Goal: Information Seeking & Learning: Compare options

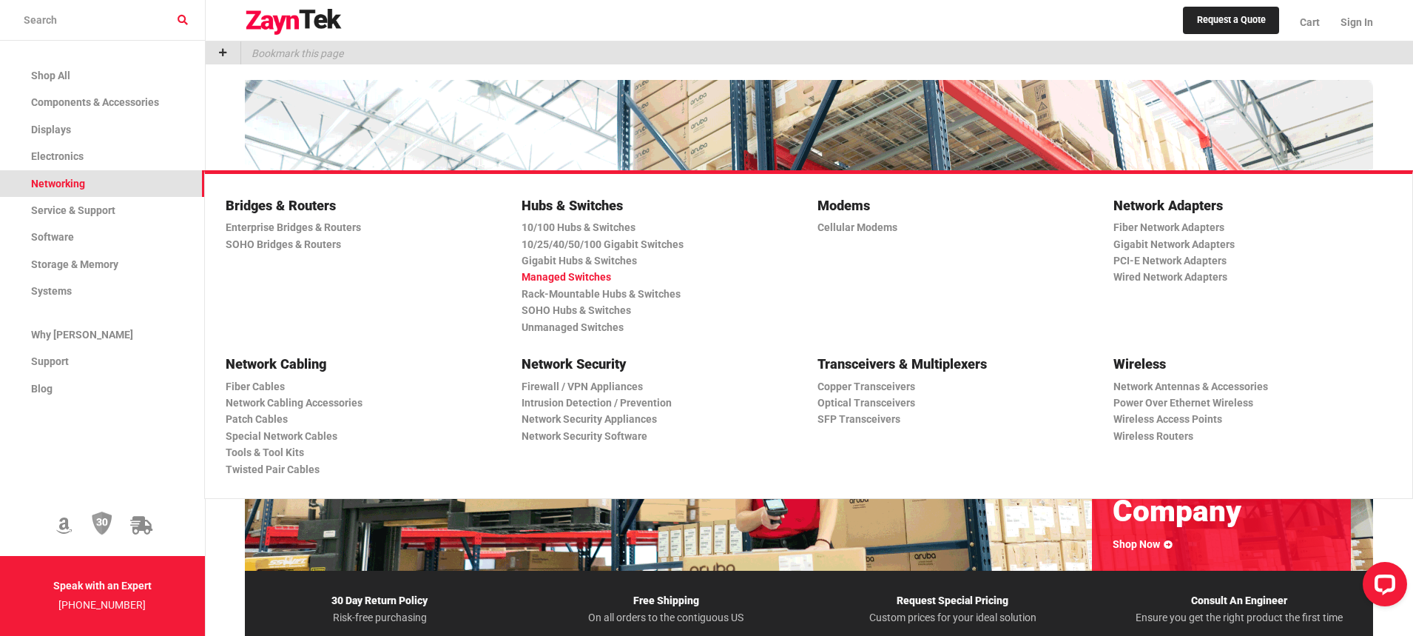
click at [553, 271] on link "Managed Switches" at bounding box center [655, 277] width 266 height 16
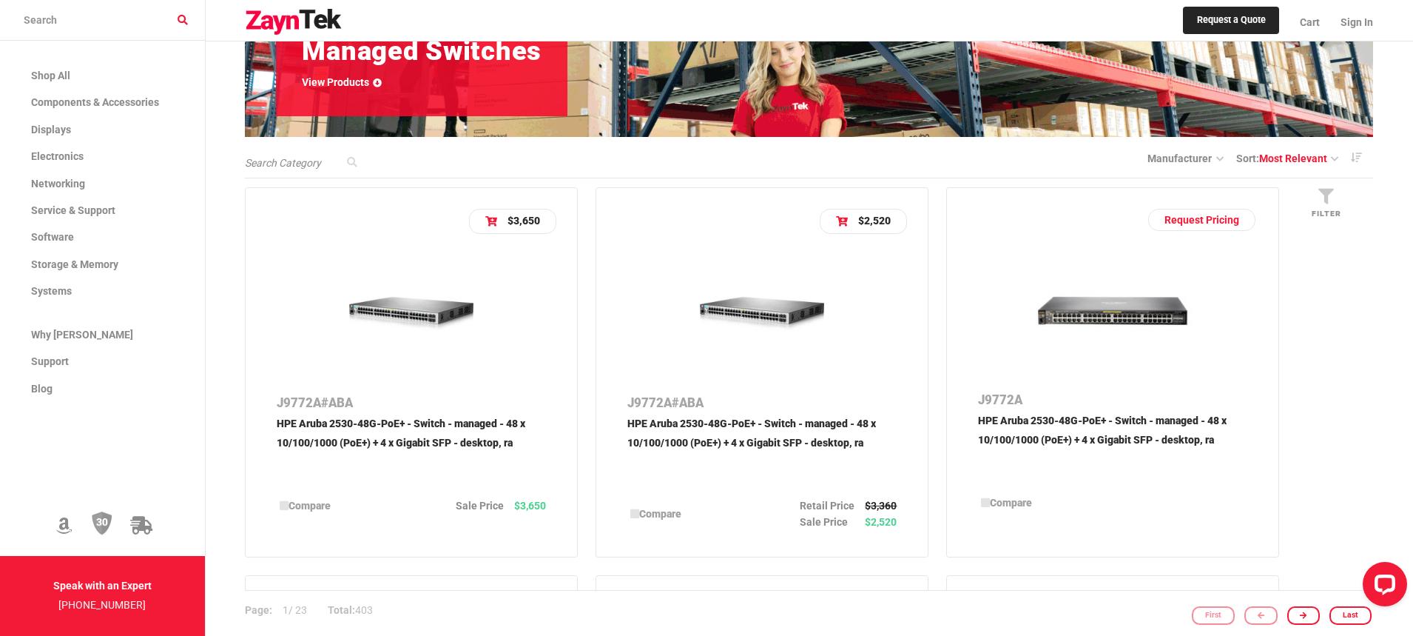
scroll to position [312, 0]
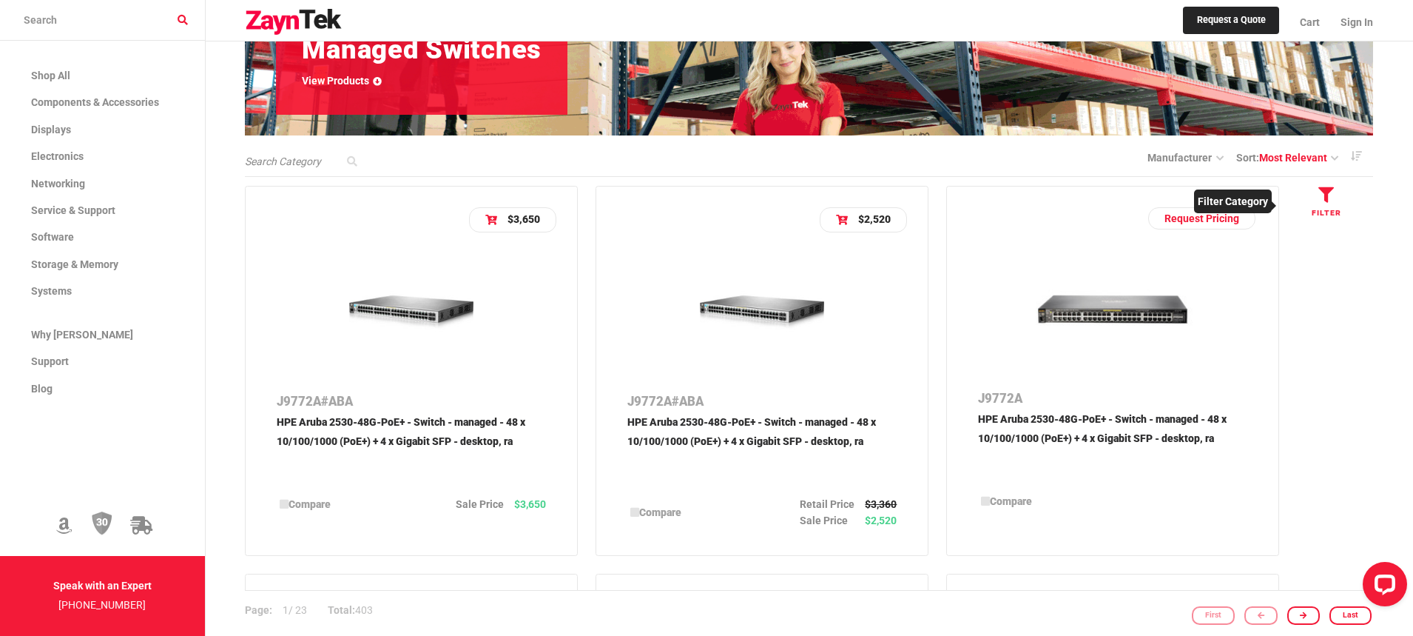
click at [1330, 194] on icon at bounding box center [1326, 195] width 16 height 16
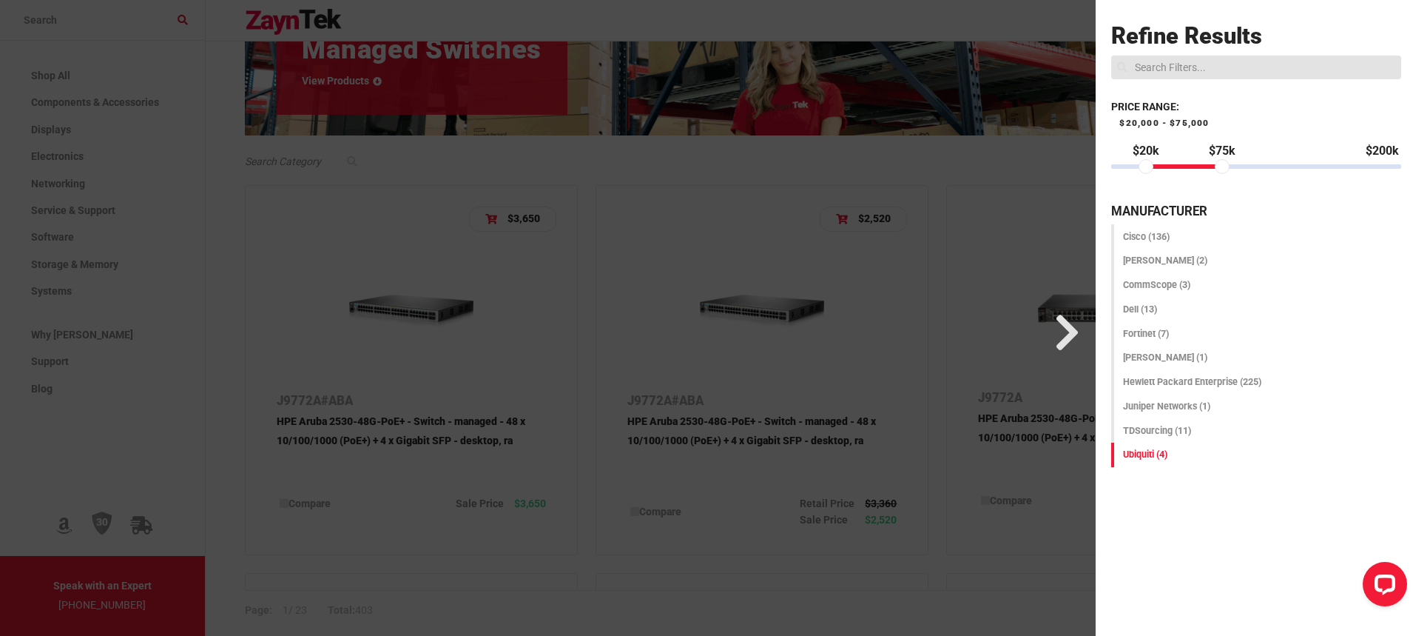
click at [1142, 451] on span "Ubiquiti (4)" at bounding box center [1145, 453] width 44 height 11
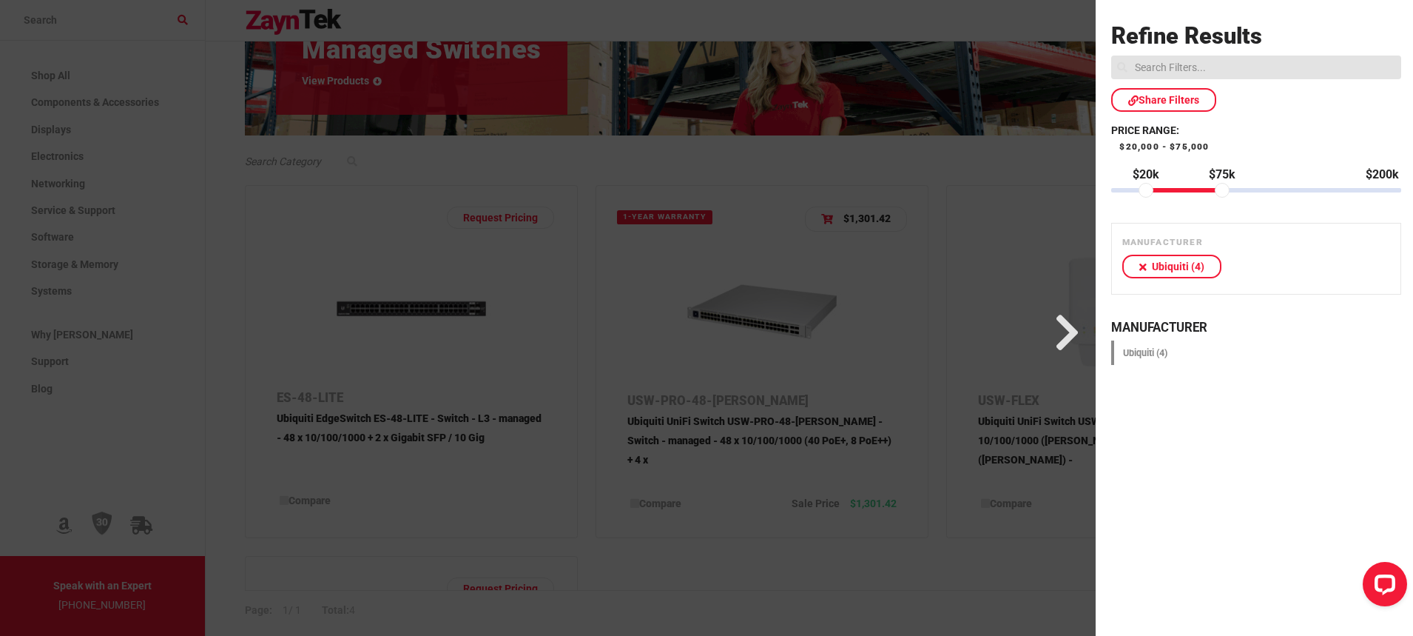
click at [1001, 328] on div at bounding box center [543, 318] width 1105 height 636
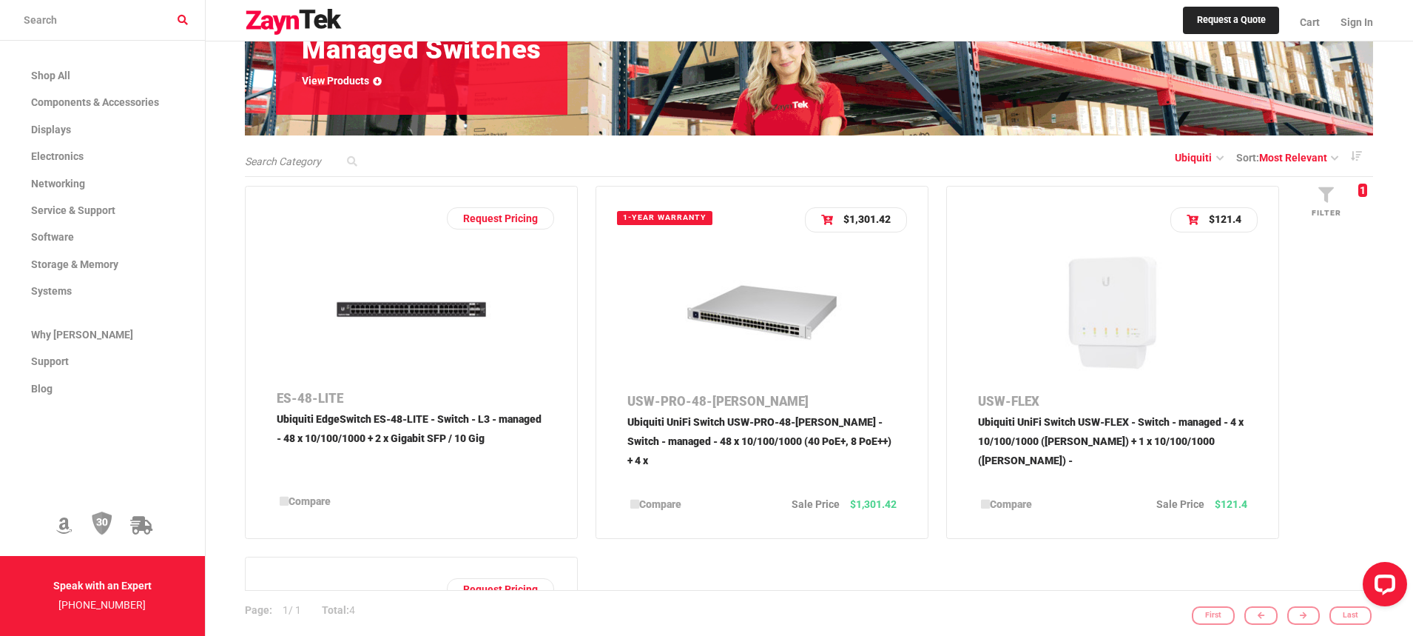
click at [695, 431] on p "Ubiquiti UniFi Switch USW-PRO-48-[PERSON_NAME] - Switch - managed - 48 x 10/100…" at bounding box center [761, 449] width 269 height 73
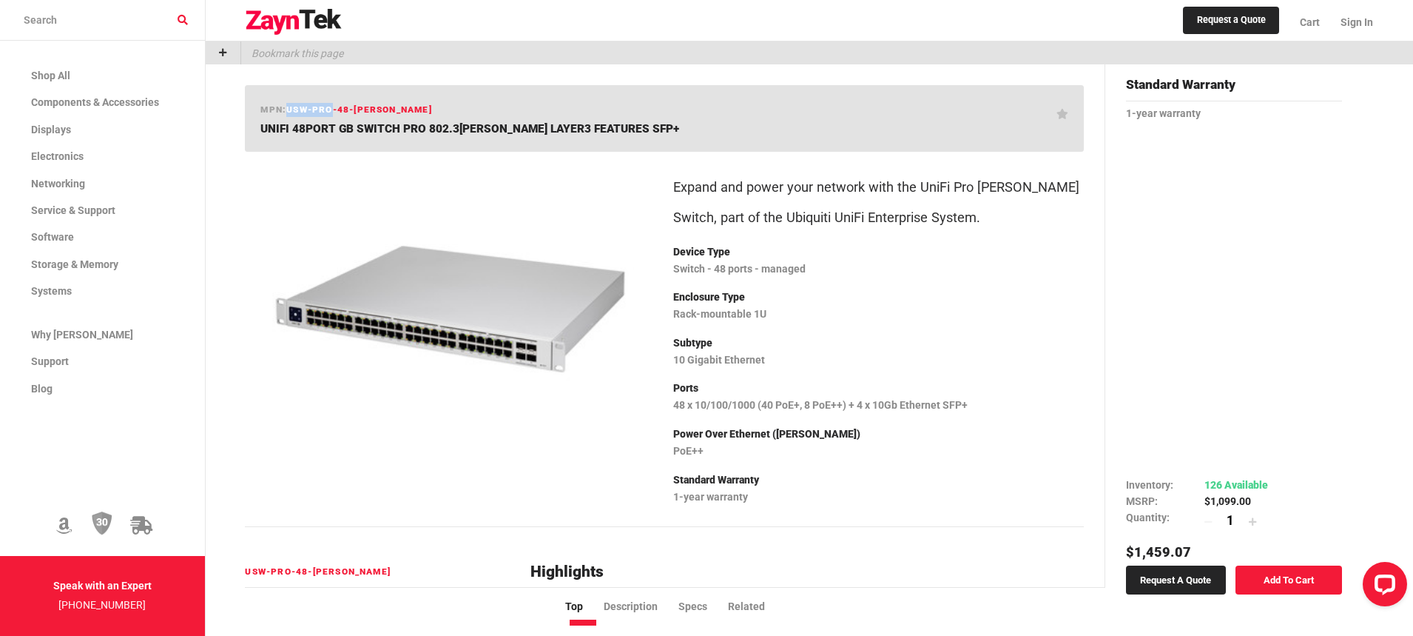
drag, startPoint x: 330, startPoint y: 109, endPoint x: 287, endPoint y: 104, distance: 43.1
click at [287, 104] on span "USW-PRO-48-[PERSON_NAME]" at bounding box center [359, 109] width 146 height 10
copy span "USW-PRO"
click at [121, 13] on input "search products" at bounding box center [102, 20] width 205 height 41
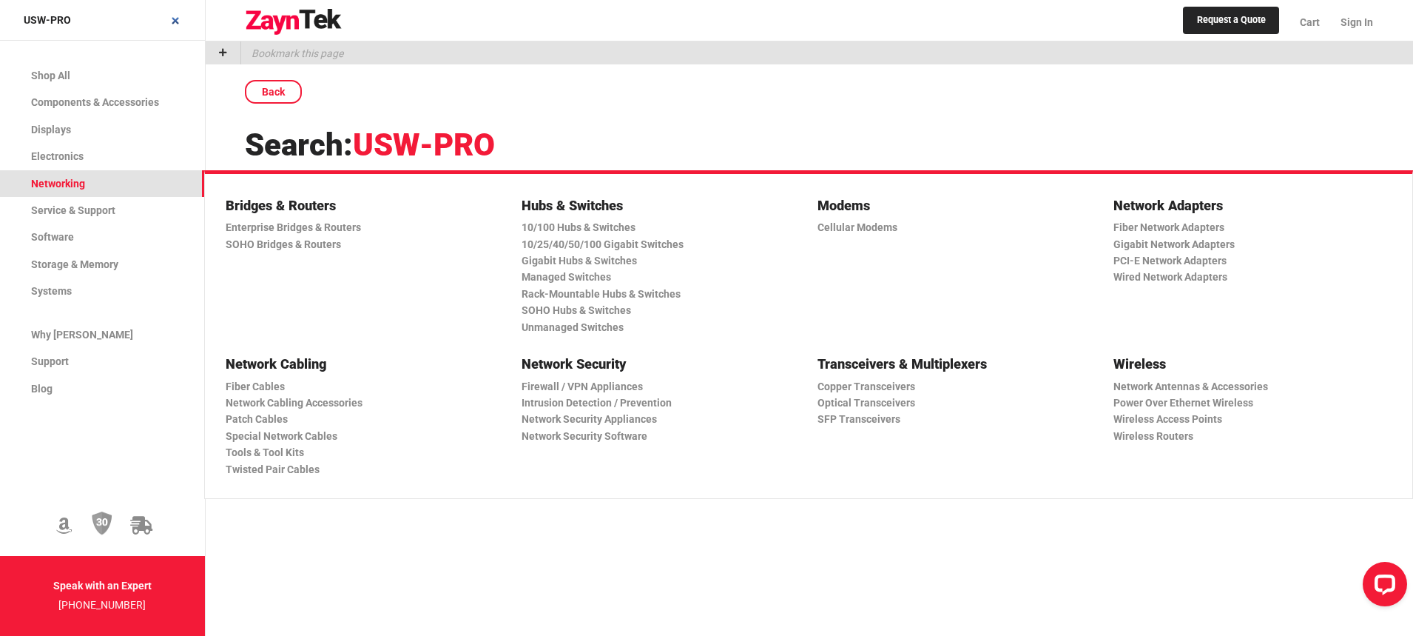
type input "USW-PRO"
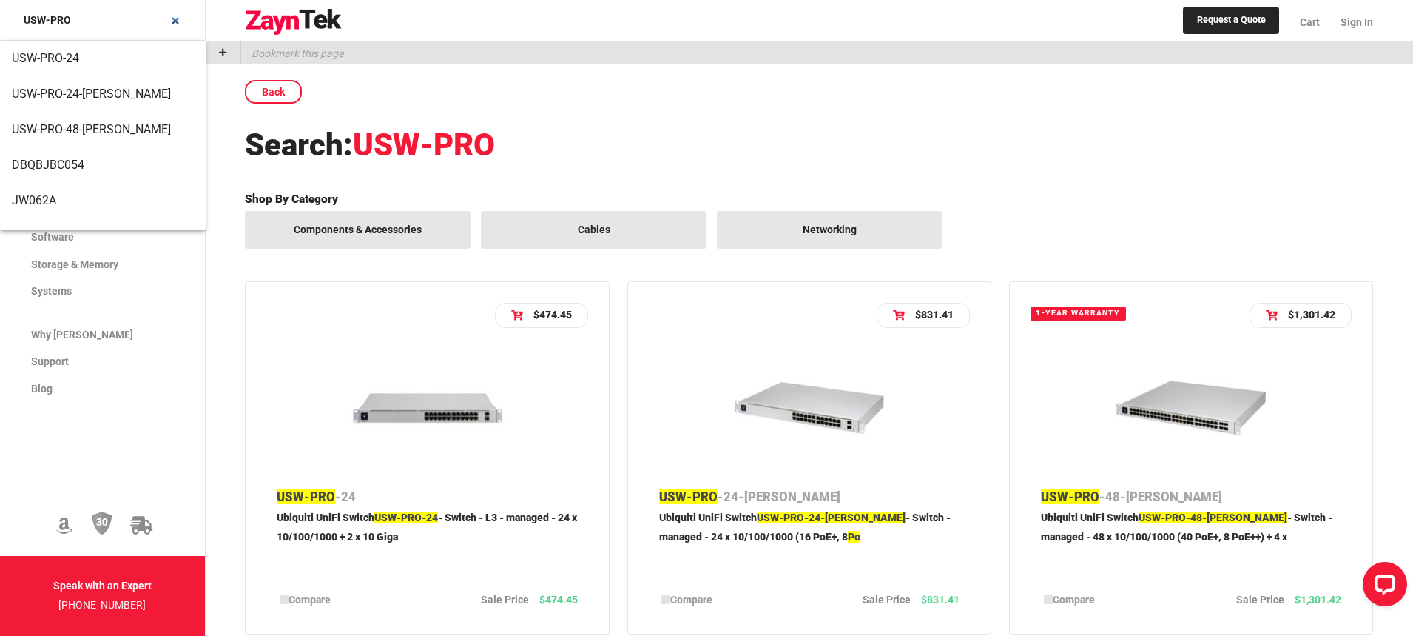
click at [155, 31] on input "USW-PRO" at bounding box center [102, 20] width 205 height 41
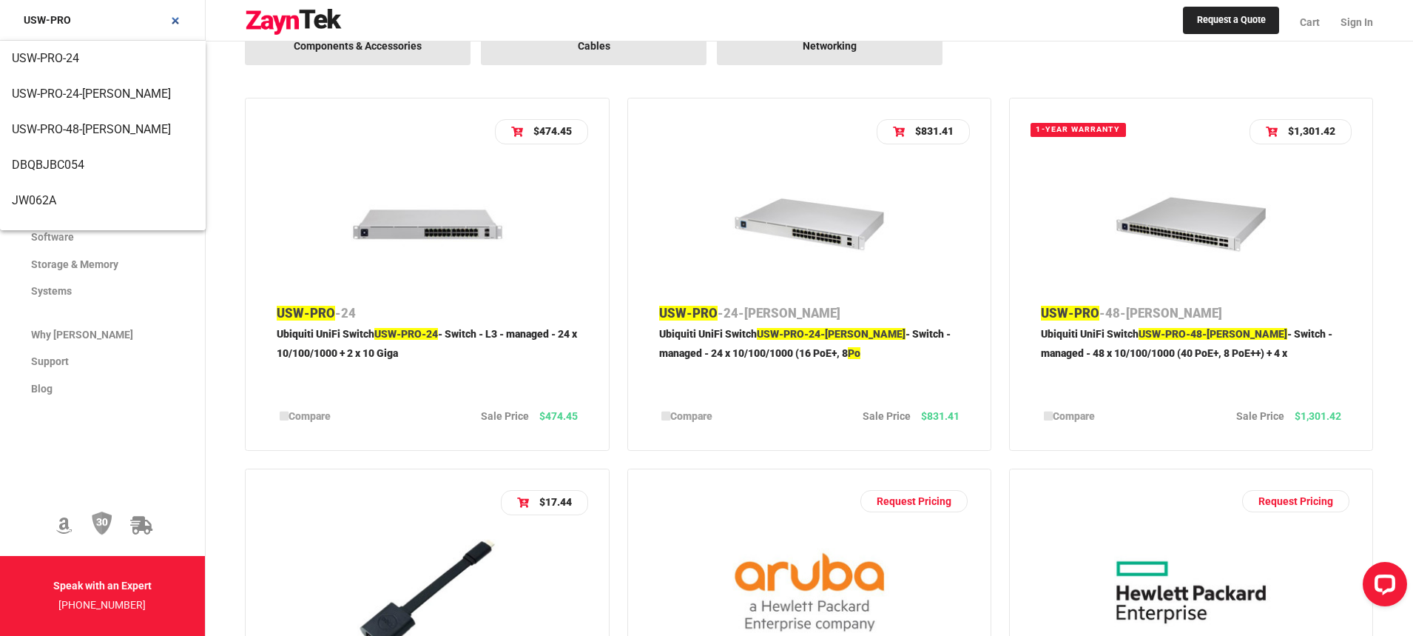
scroll to position [184, 0]
click at [499, 330] on p "Ubiquiti UniFi Switch USW-PRO-24 - Switch - L3 - managed - 24 x 10/100/1000 + 2…" at bounding box center [427, 360] width 300 height 73
